Goal: Task Accomplishment & Management: Manage account settings

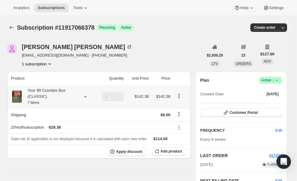
click at [86, 98] on icon at bounding box center [85, 97] width 6 height 6
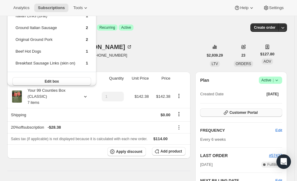
click at [247, 115] on button "Customer Portal" at bounding box center [241, 113] width 82 height 8
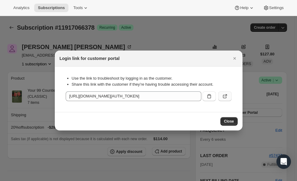
click at [226, 94] on icon ":rc1:" at bounding box center [225, 96] width 6 height 6
click at [181, 56] on div "Login link for customer portal" at bounding box center [143, 58] width 167 height 6
drag, startPoint x: 180, startPoint y: 11, endPoint x: 174, endPoint y: -1, distance: 13.0
click at [174, 0] on html "Analytics Subscriptions Tools Help Settings Skip to content Subscription #11917…" at bounding box center [148, 90] width 297 height 181
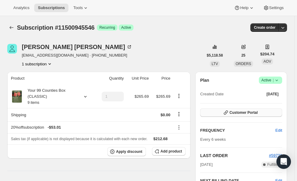
click at [247, 113] on span "Customer Portal" at bounding box center [244, 112] width 28 height 5
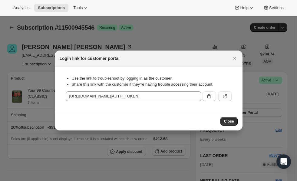
click at [227, 95] on icon ":rbs:" at bounding box center [226, 96] width 2 height 2
click at [179, 31] on div at bounding box center [148, 90] width 297 height 181
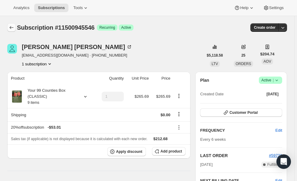
click at [15, 28] on button "Subscriptions" at bounding box center [11, 27] width 8 height 8
